Goal: Task Accomplishment & Management: Use online tool/utility

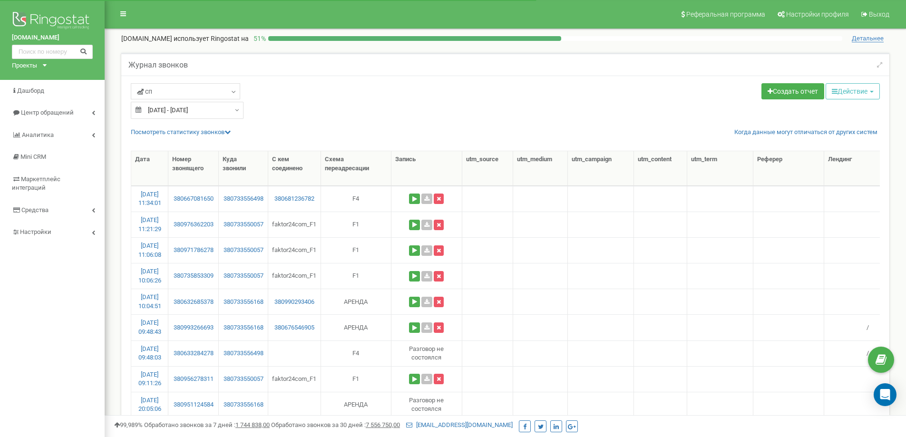
select select "50"
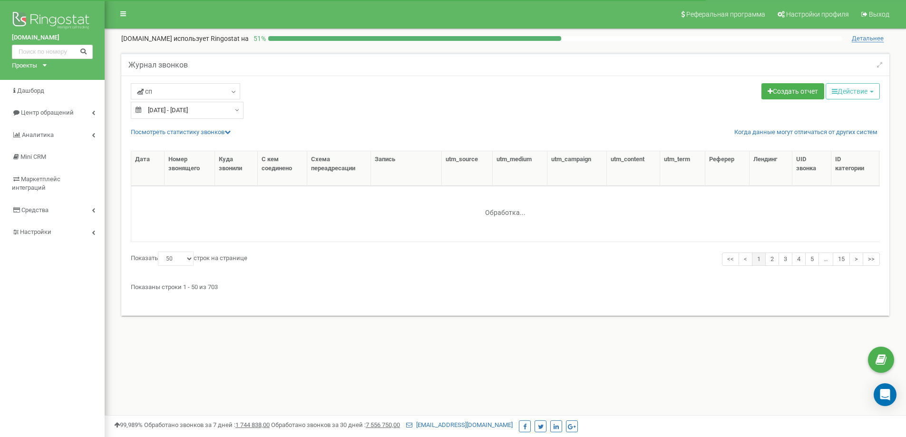
select select "50"
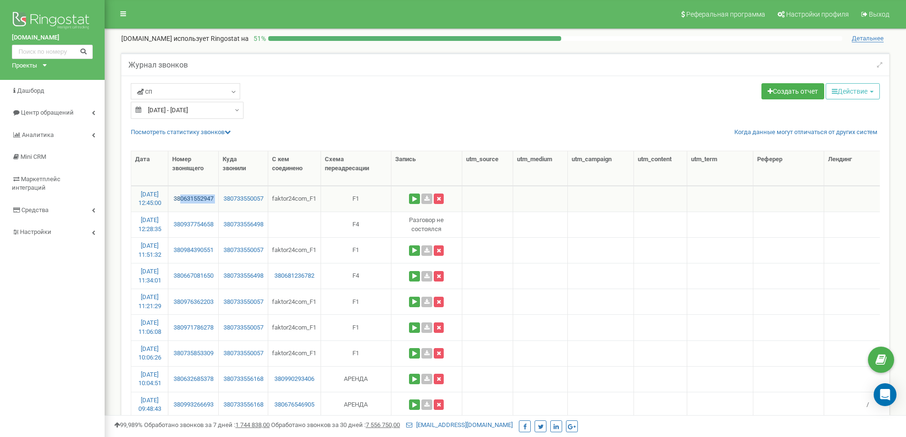
drag, startPoint x: 222, startPoint y: 193, endPoint x: 183, endPoint y: 201, distance: 39.4
copy link "0631552947"
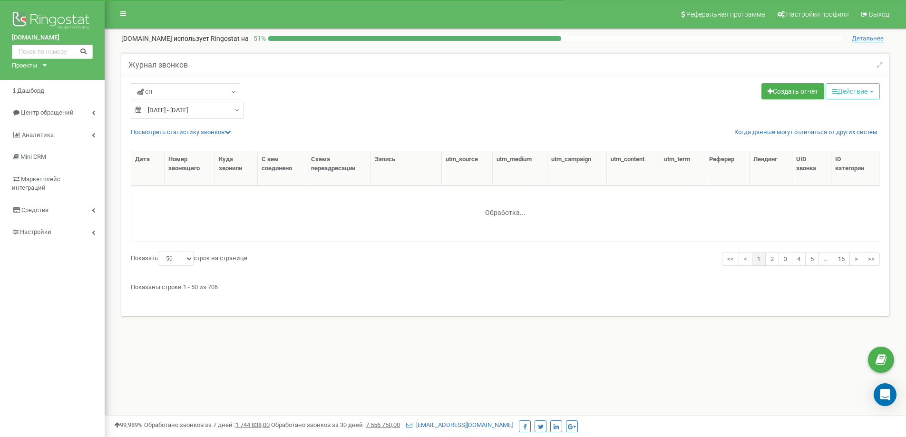
select select "50"
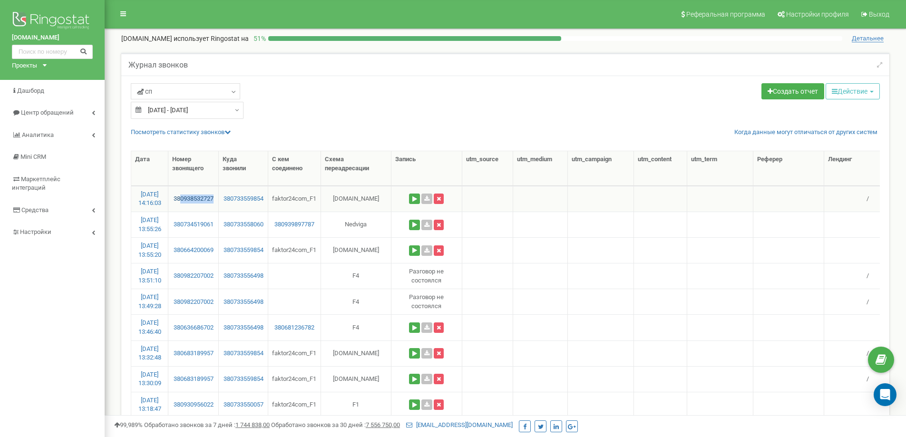
click at [183, 201] on td "380938532727" at bounding box center [193, 199] width 50 height 26
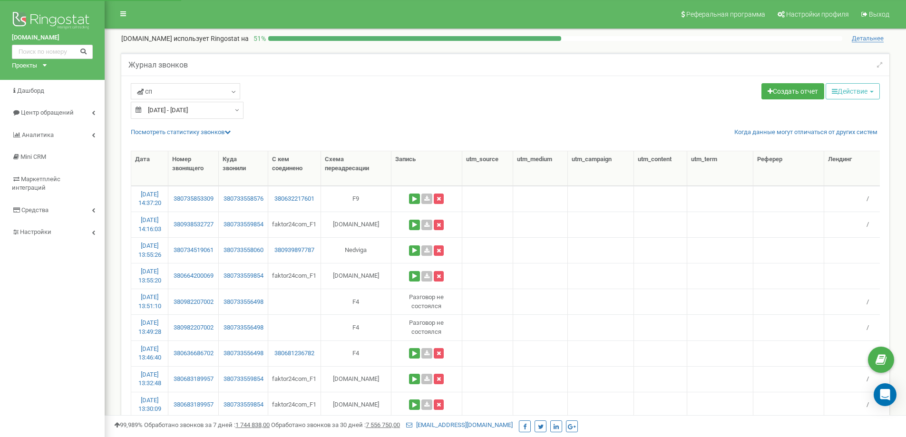
select select "50"
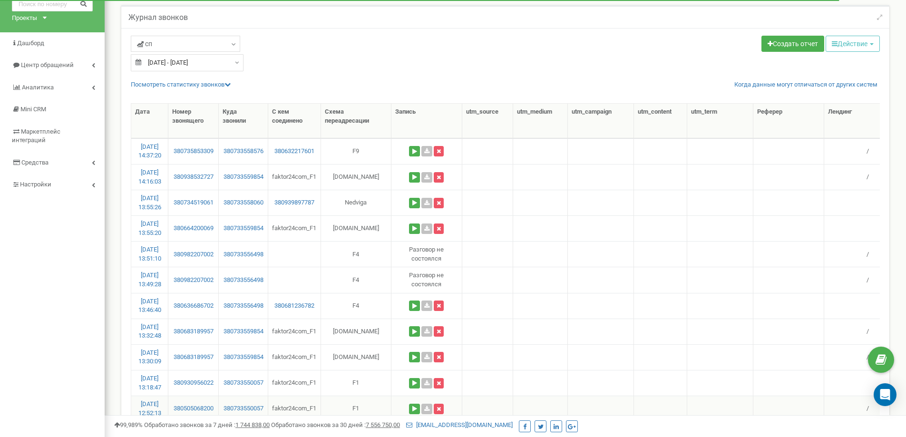
scroll to position [143, 0]
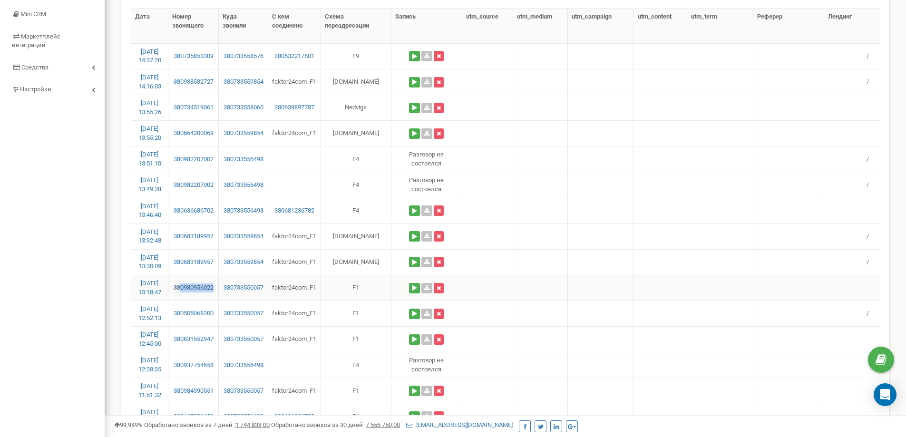
drag, startPoint x: 220, startPoint y: 285, endPoint x: 182, endPoint y: 287, distance: 38.1
click at [182, 287] on td "380930956022" at bounding box center [193, 288] width 50 height 26
copy link "0930956022"
drag, startPoint x: 220, startPoint y: 257, endPoint x: 181, endPoint y: 265, distance: 39.9
click at [181, 265] on td "380683189957" at bounding box center [193, 262] width 50 height 26
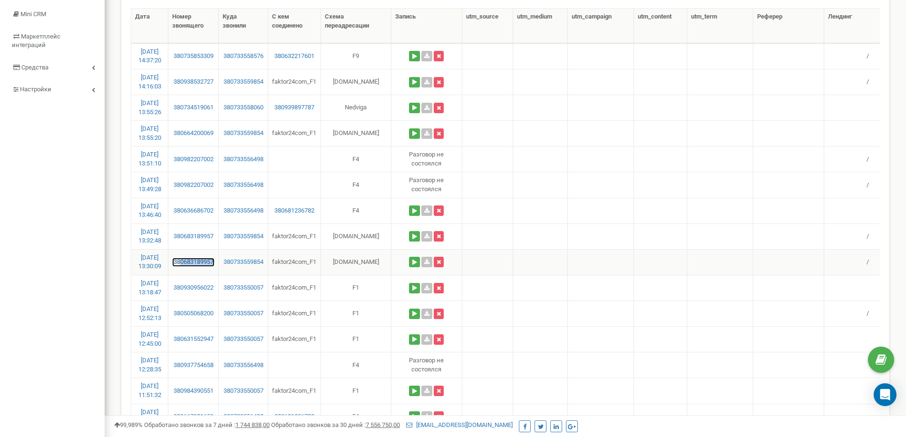
copy link "0683189957"
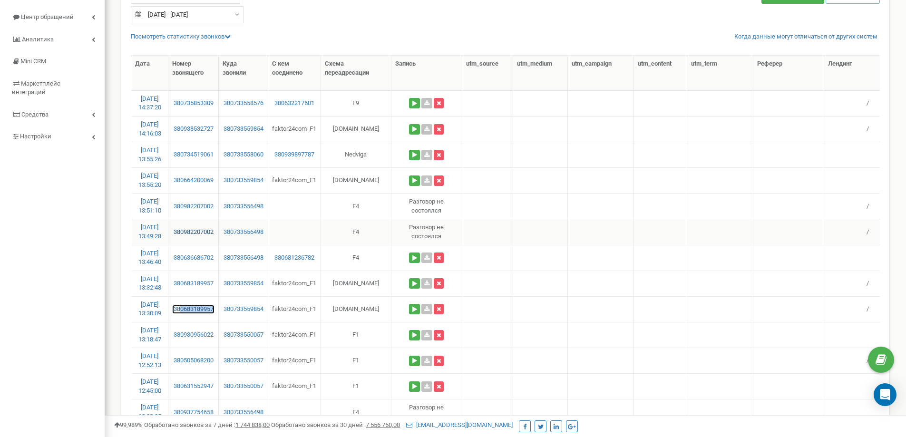
scroll to position [95, 0]
drag, startPoint x: 219, startPoint y: 174, endPoint x: 183, endPoint y: 184, distance: 37.5
click at [183, 184] on td "380664200069" at bounding box center [193, 181] width 50 height 26
copy link "0664200069"
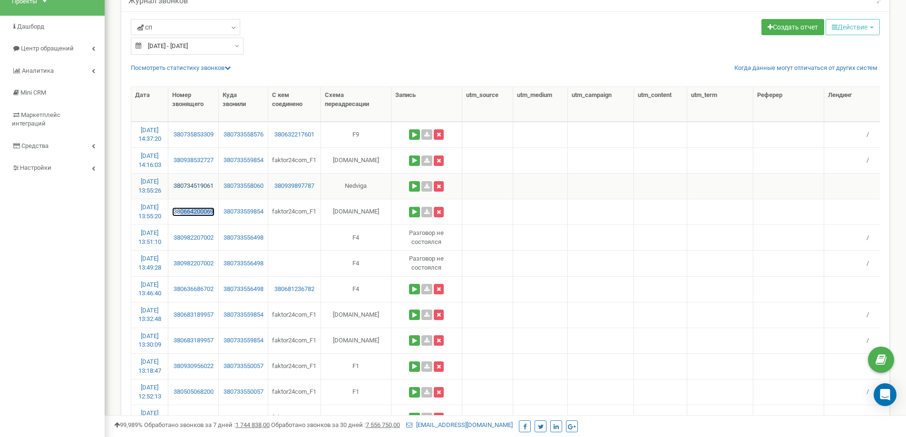
scroll to position [48, 0]
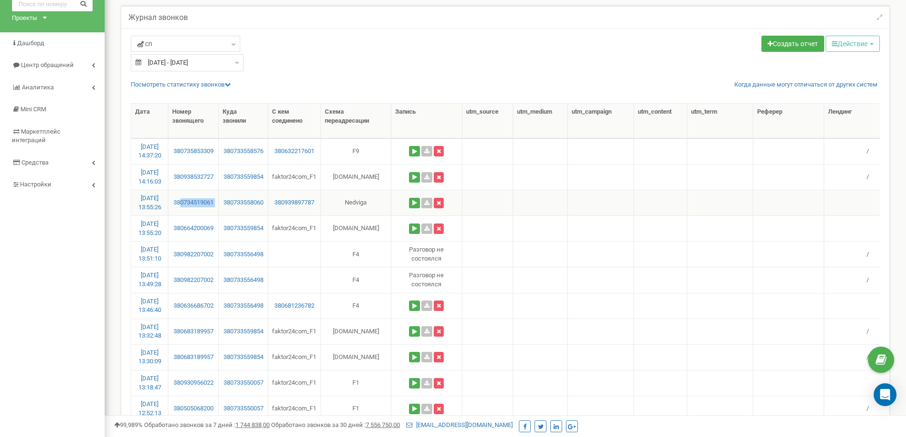
drag, startPoint x: 221, startPoint y: 195, endPoint x: 183, endPoint y: 207, distance: 39.4
copy link "0734519061"
drag, startPoint x: 221, startPoint y: 175, endPoint x: 181, endPoint y: 179, distance: 40.6
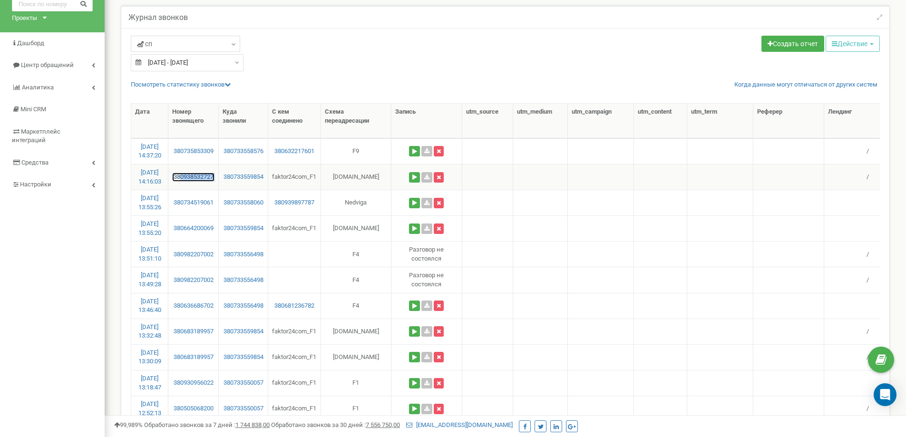
copy link "0938532727"
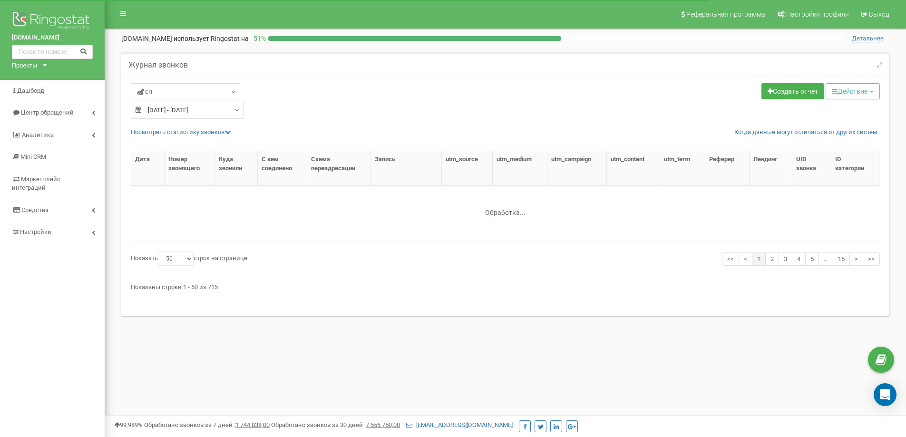
select select "50"
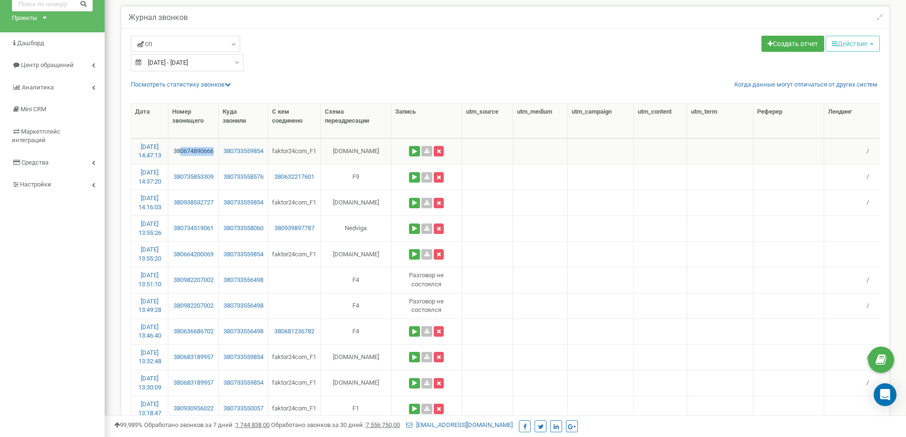
drag, startPoint x: 219, startPoint y: 144, endPoint x: 185, endPoint y: 148, distance: 34.0
click at [184, 148] on td "380674890666" at bounding box center [193, 151] width 50 height 26
copy link "674890666"
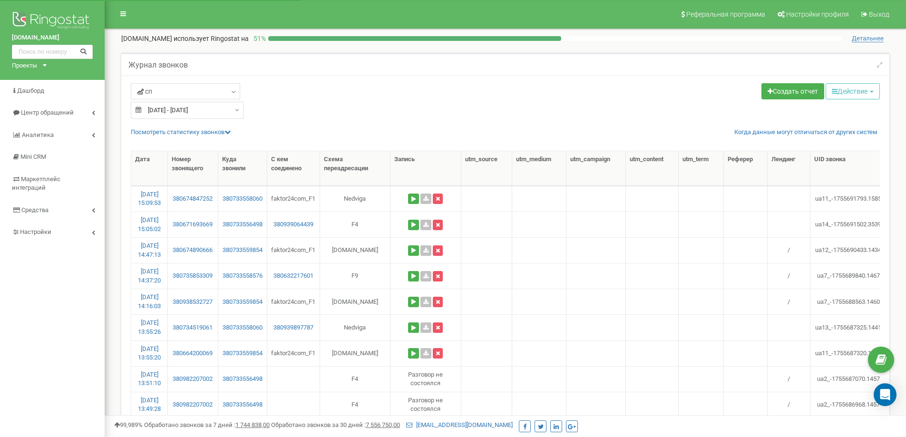
select select "50"
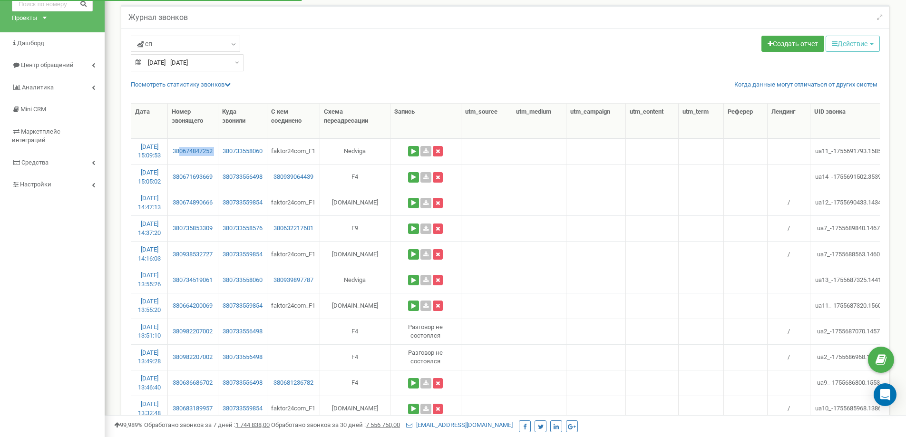
click at [183, 150] on tr "20.08.2025 15:09:53 380674847252 380733558060 faktor24com_F1 Nedviga ua11_-1755…" at bounding box center [889, 151] width 1517 height 26
